Goal: Task Accomplishment & Management: Manage account settings

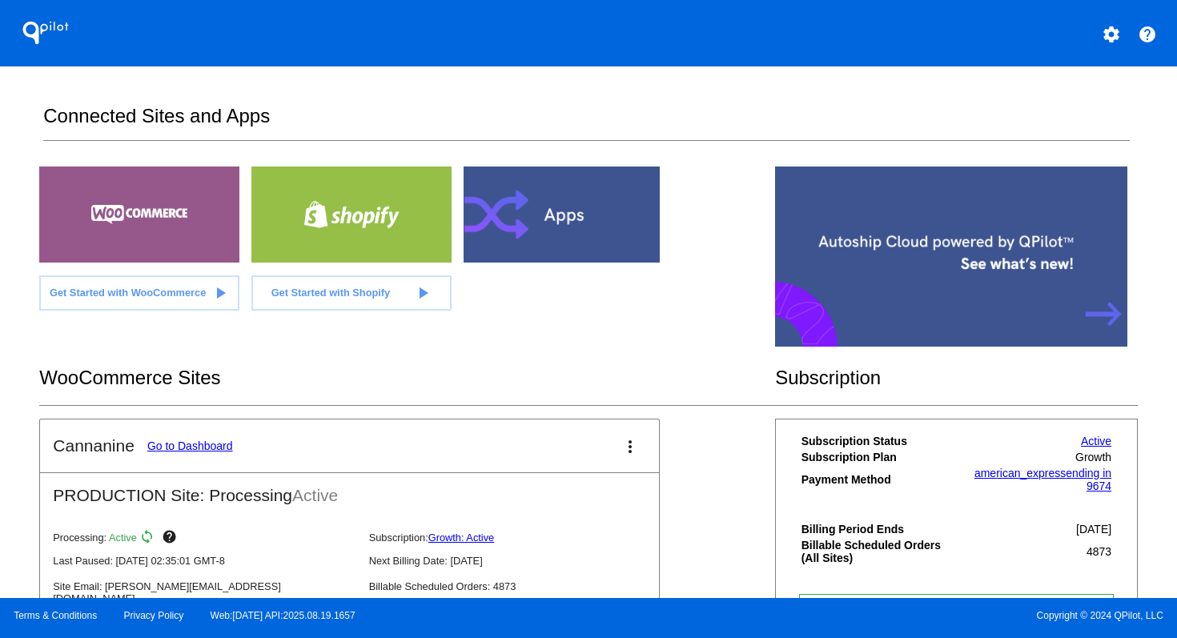
click at [1107, 37] on mat-icon "settings" at bounding box center [1111, 34] width 19 height 19
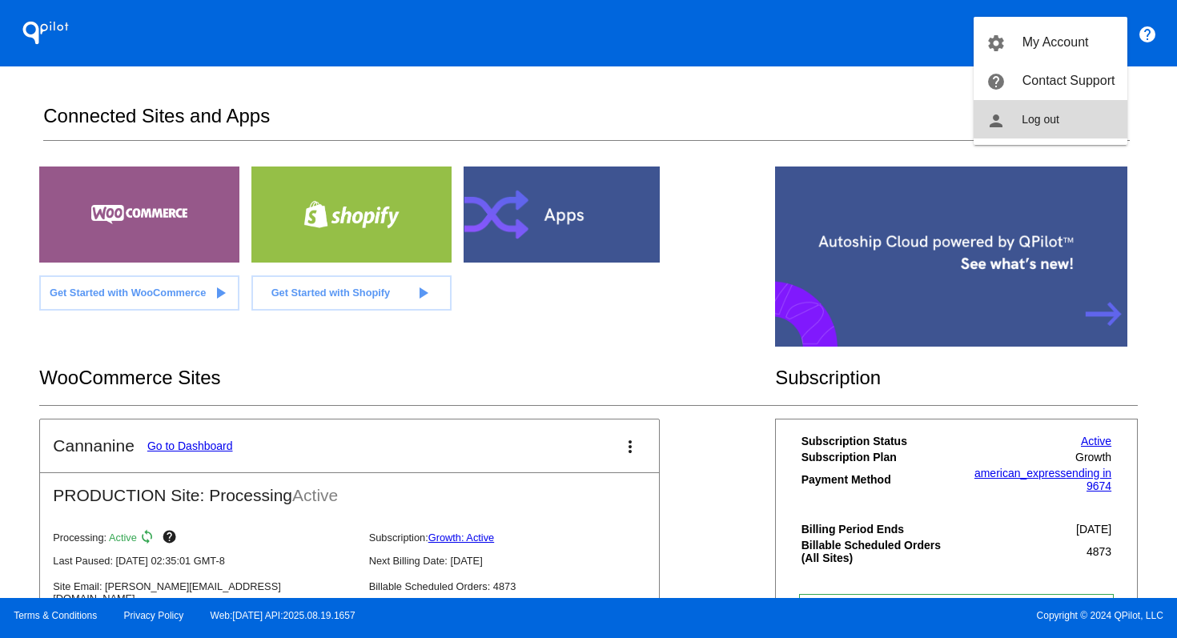
click at [1060, 113] on button "person Log out" at bounding box center [1051, 119] width 154 height 38
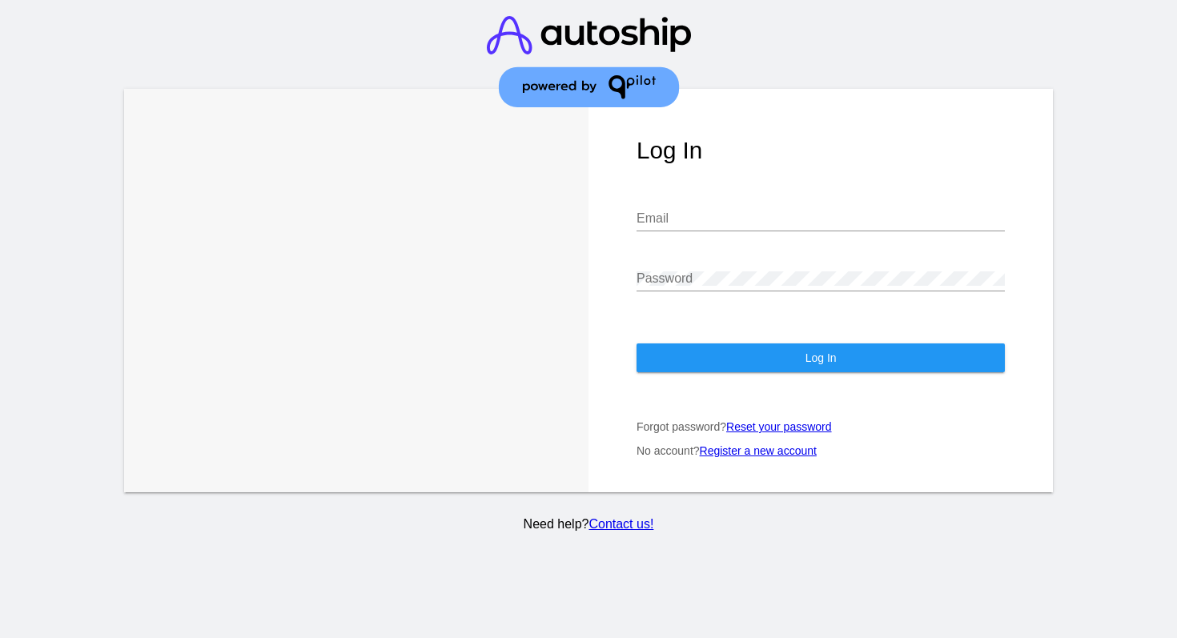
click at [770, 219] on input "Email" at bounding box center [820, 218] width 368 height 14
click at [726, 207] on div "Email" at bounding box center [820, 213] width 368 height 36
click at [700, 271] on div "Password" at bounding box center [820, 273] width 368 height 36
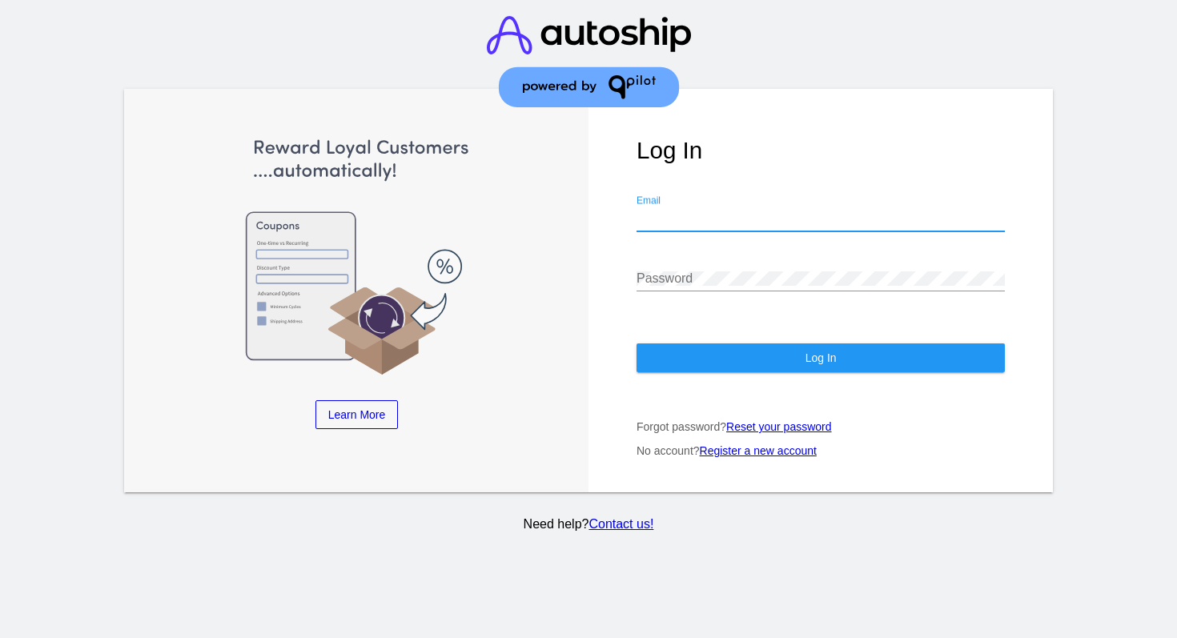
type input "[EMAIL_ADDRESS][DOMAIN_NAME]"
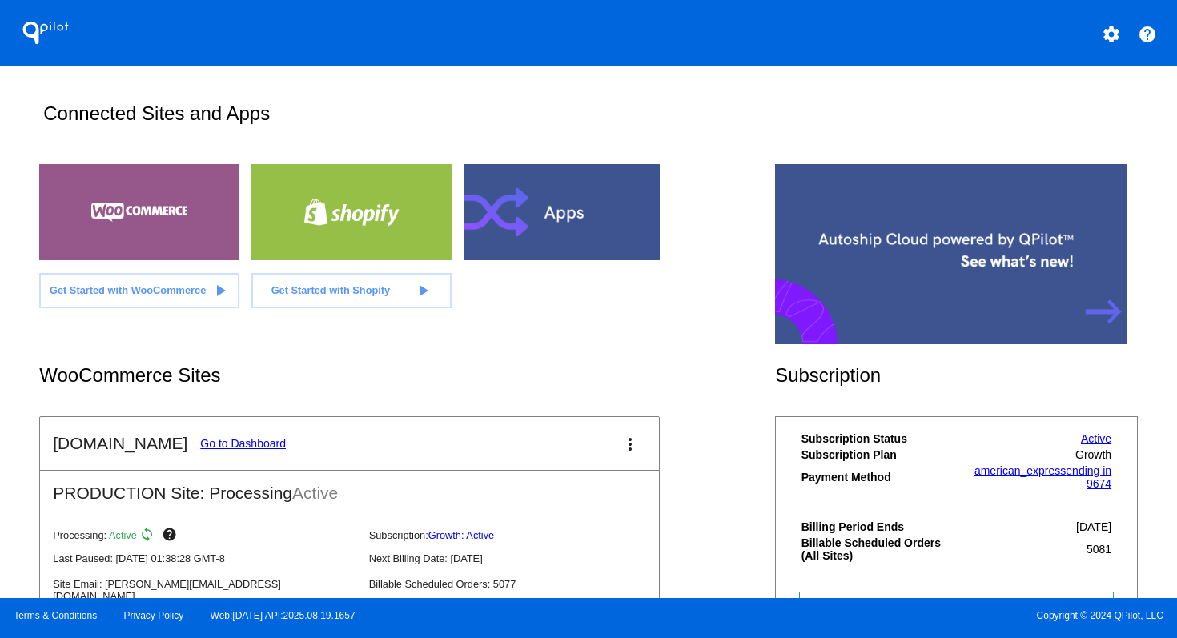
scroll to position [3, 0]
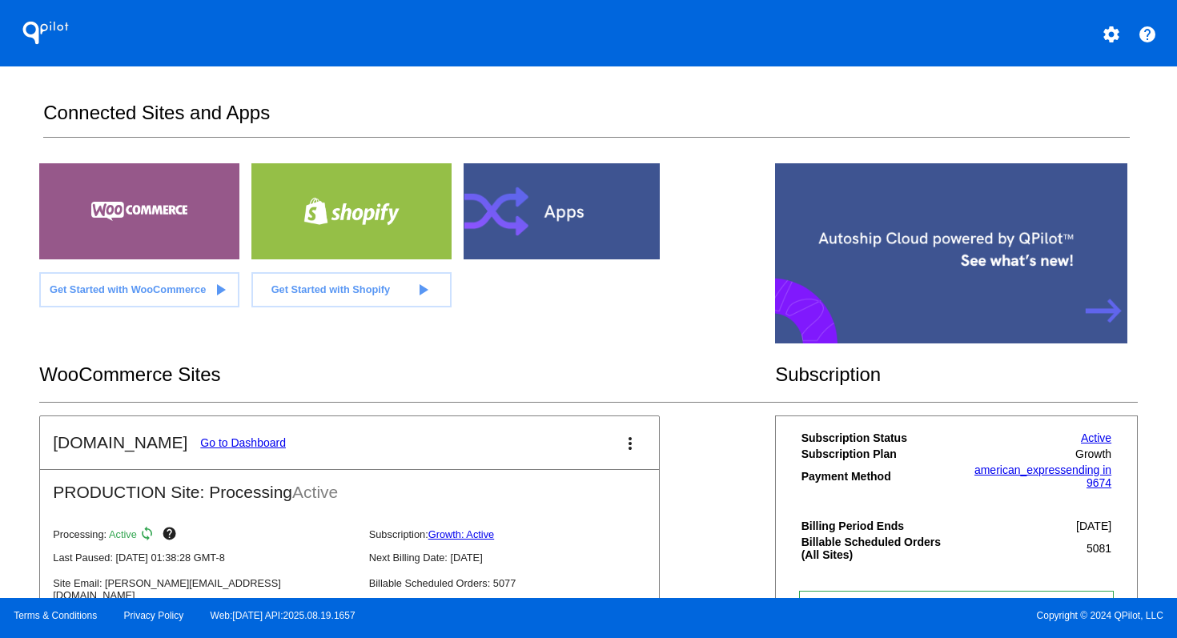
click at [234, 444] on link "Go to Dashboard" at bounding box center [243, 442] width 86 height 13
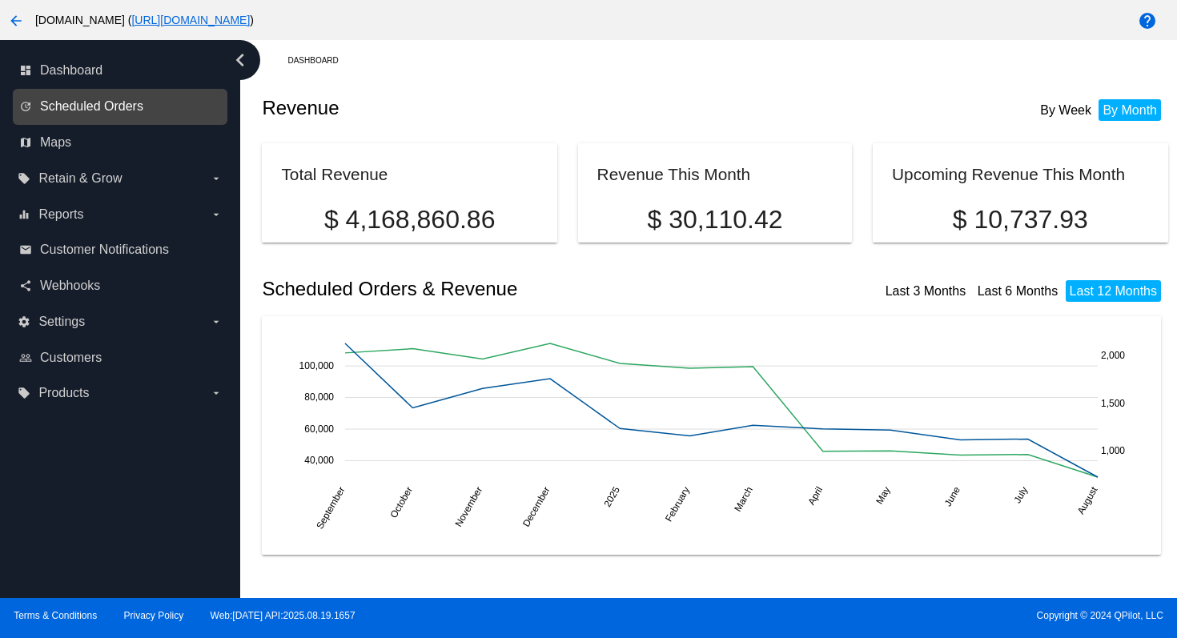
click at [92, 108] on span "Scheduled Orders" at bounding box center [91, 106] width 103 height 14
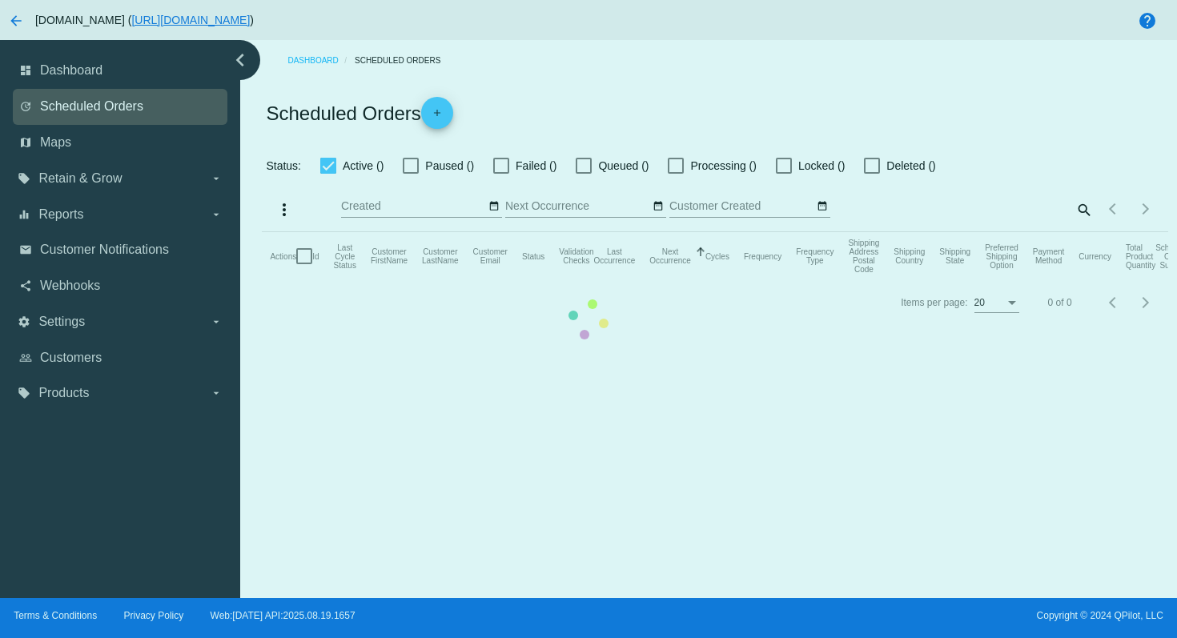
checkbox input "true"
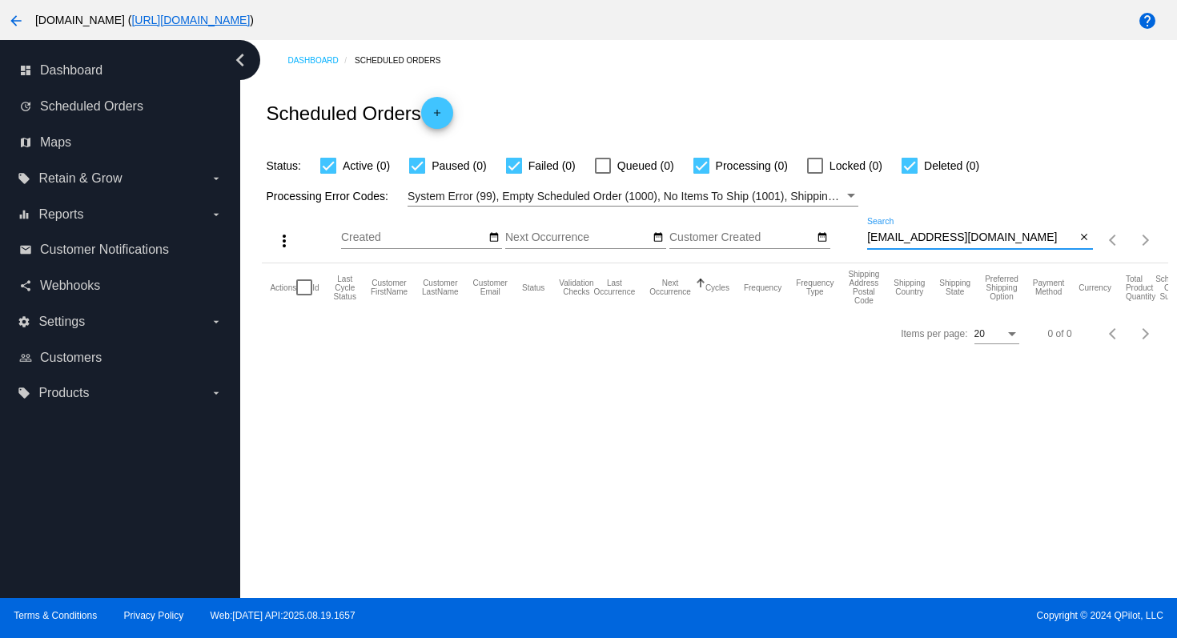
drag, startPoint x: 1009, startPoint y: 239, endPoint x: 863, endPoint y: 240, distance: 145.7
click at [863, 240] on div "more_vert Aug Jan Feb Mar Apr 1" at bounding box center [714, 235] width 905 height 57
paste input "goober0704@gmail"
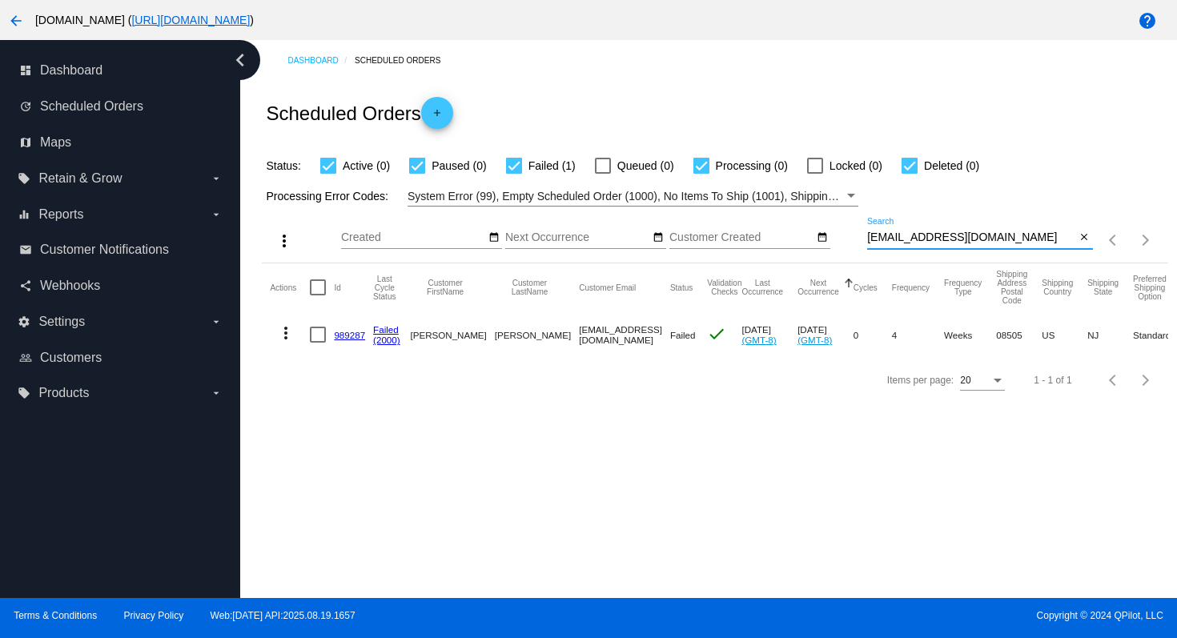
type input "goober0704@gmail.com"
click at [287, 337] on mat-icon "more_vert" at bounding box center [285, 332] width 19 height 19
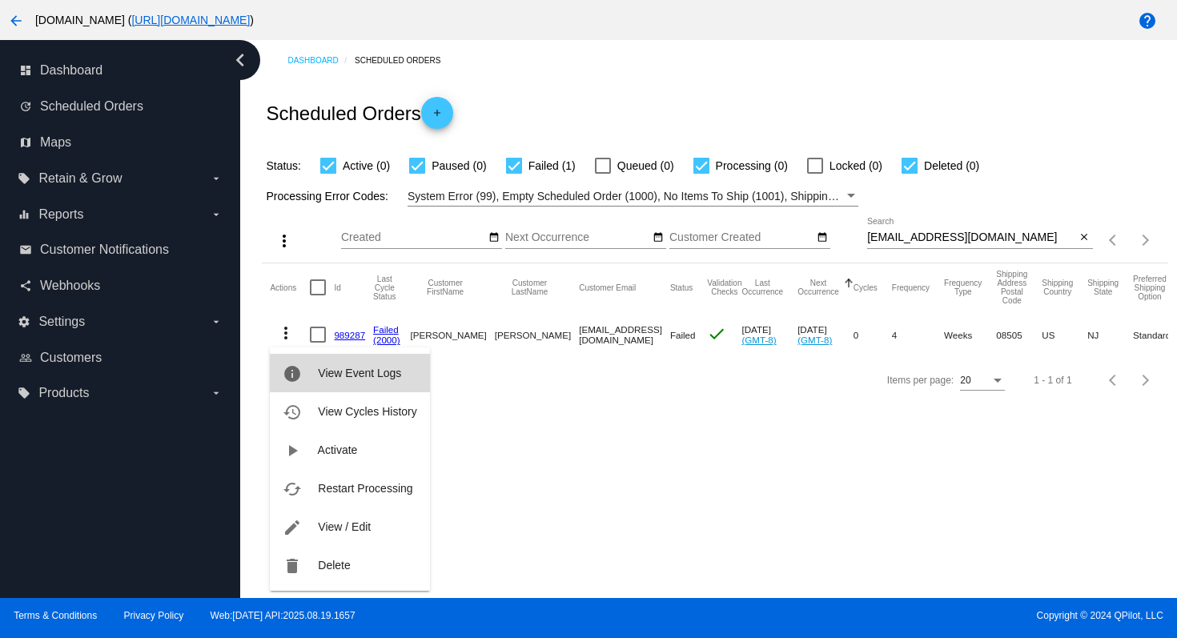
click at [316, 371] on button "info View Event Logs" at bounding box center [349, 373] width 159 height 38
